Goal: Obtain resource: Download file/media

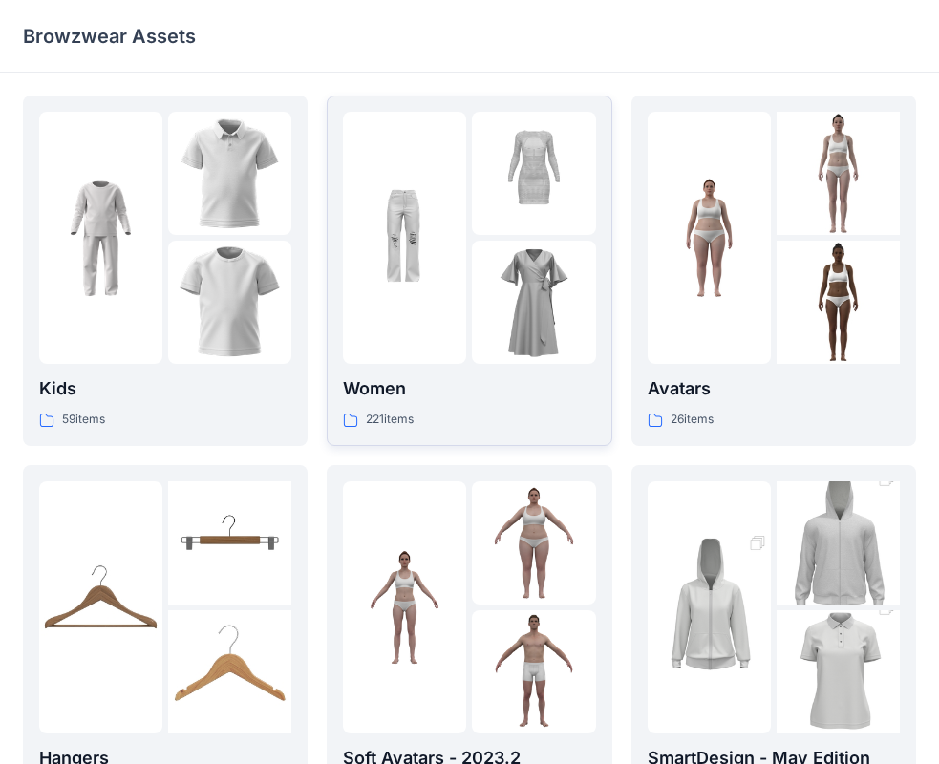
click at [408, 313] on div at bounding box center [404, 238] width 123 height 252
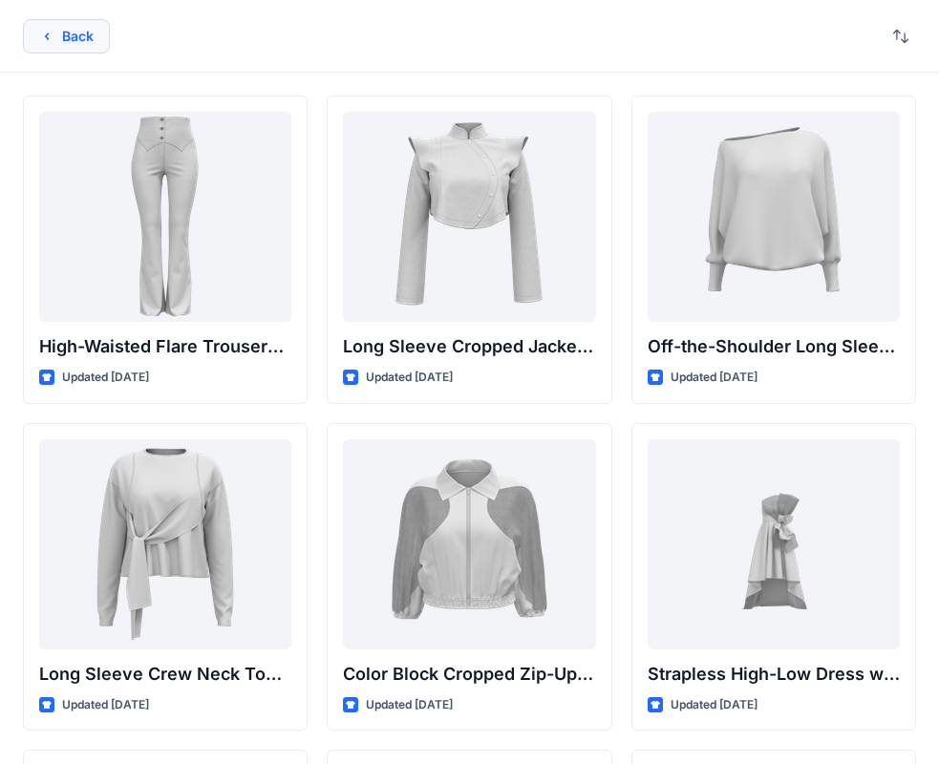
click at [71, 45] on button "Back" at bounding box center [66, 36] width 87 height 34
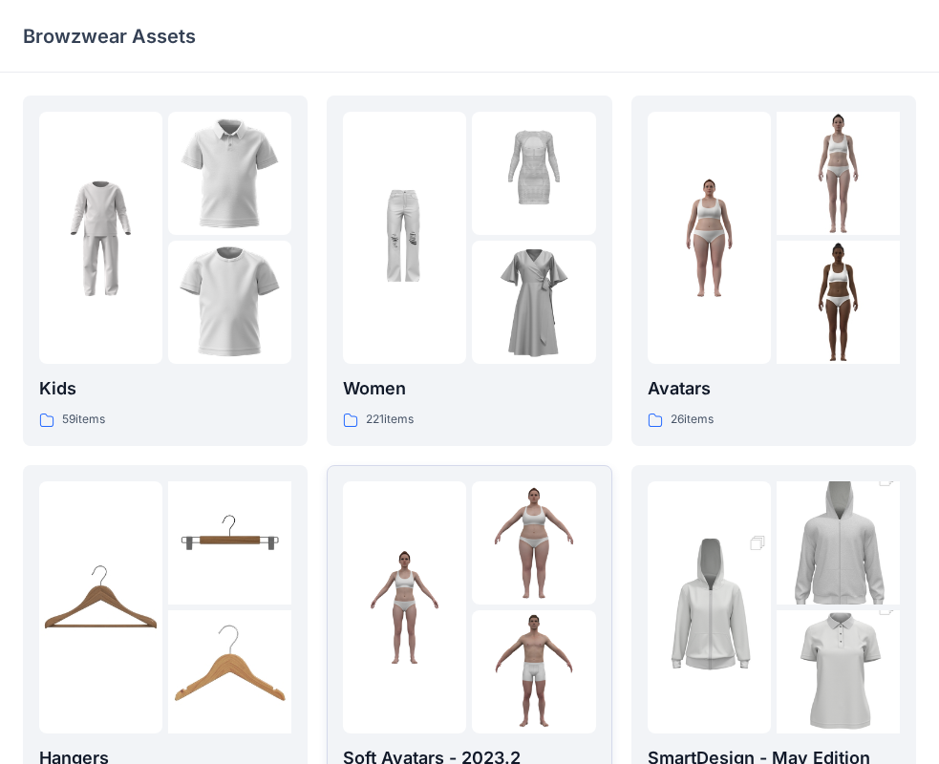
scroll to position [191, 0]
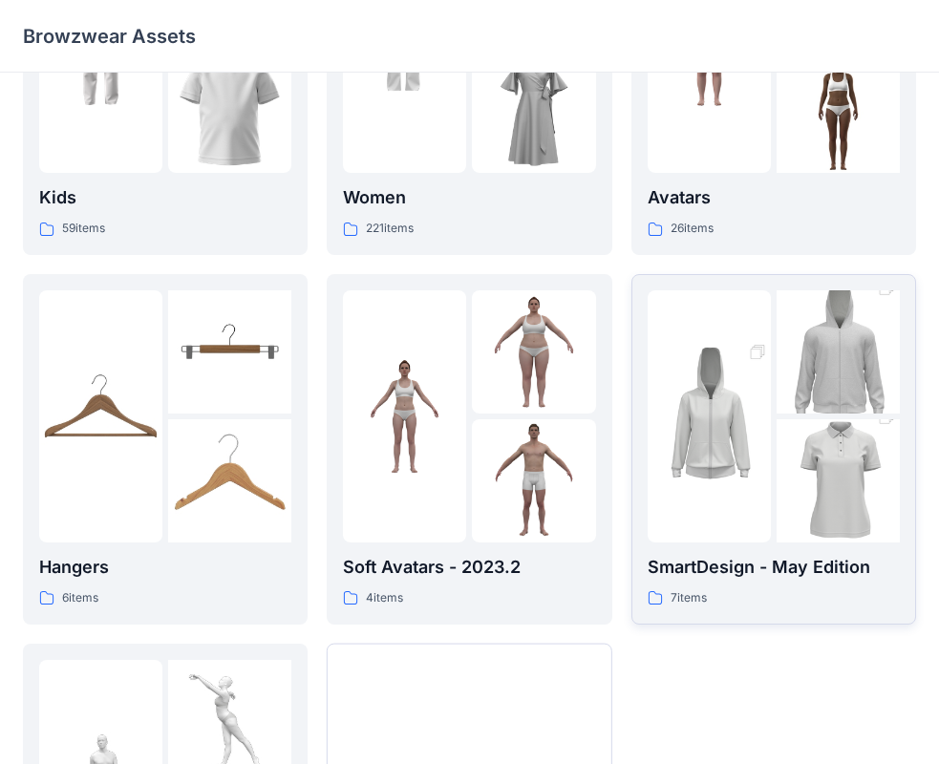
click at [766, 478] on img at bounding box center [709, 416] width 123 height 185
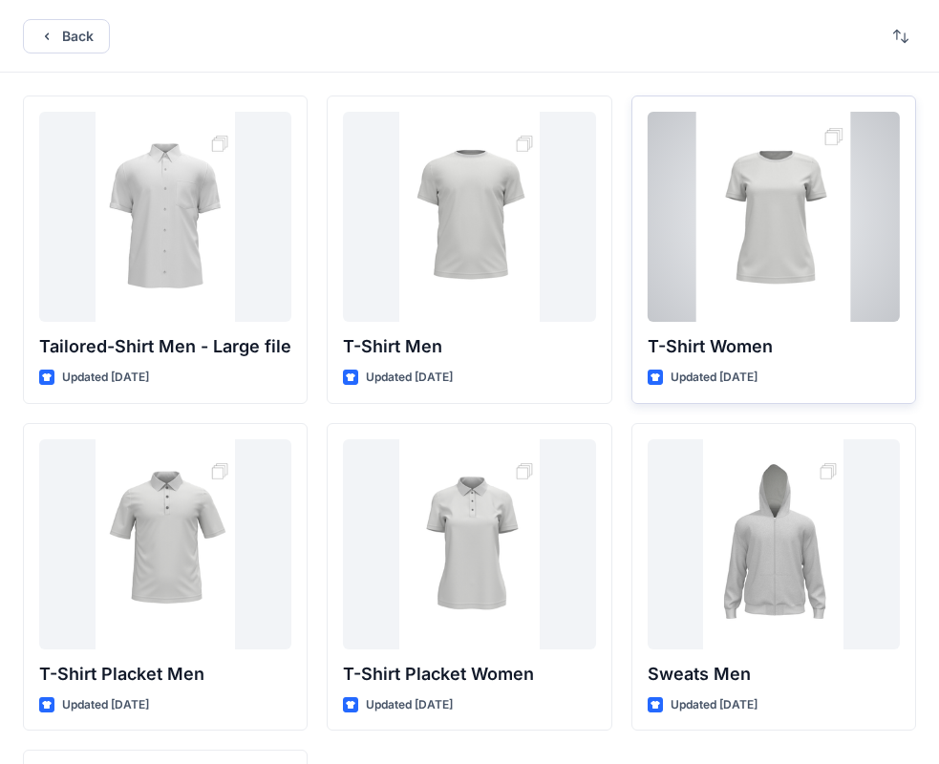
click at [785, 257] on div at bounding box center [774, 217] width 252 height 210
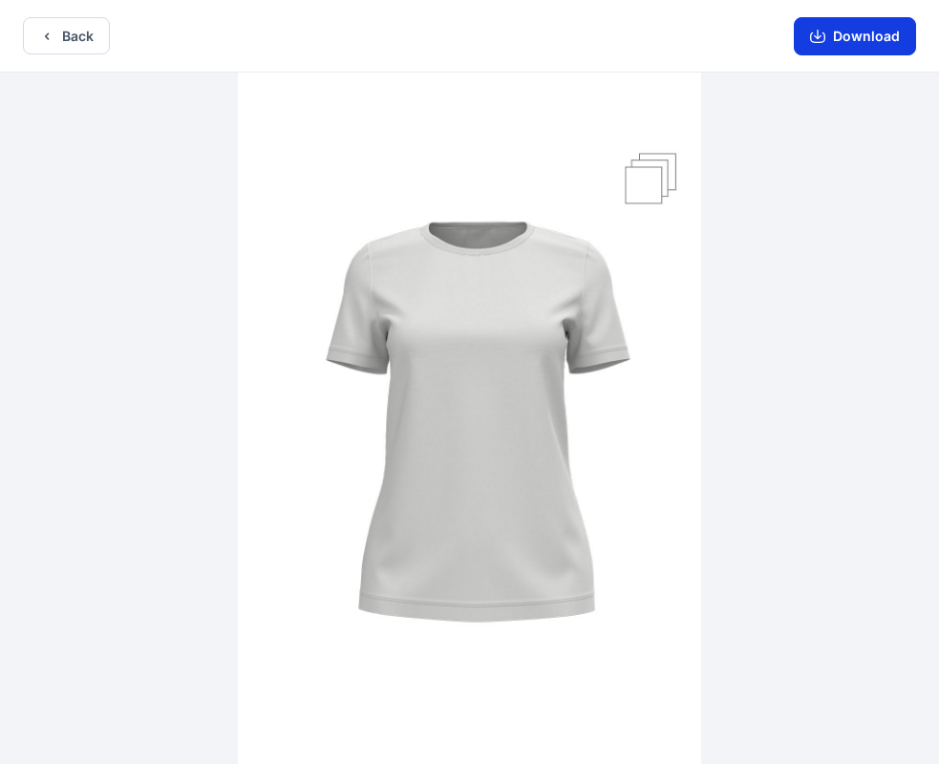
click at [844, 45] on button "Download" at bounding box center [855, 36] width 122 height 38
